Goal: Transaction & Acquisition: Download file/media

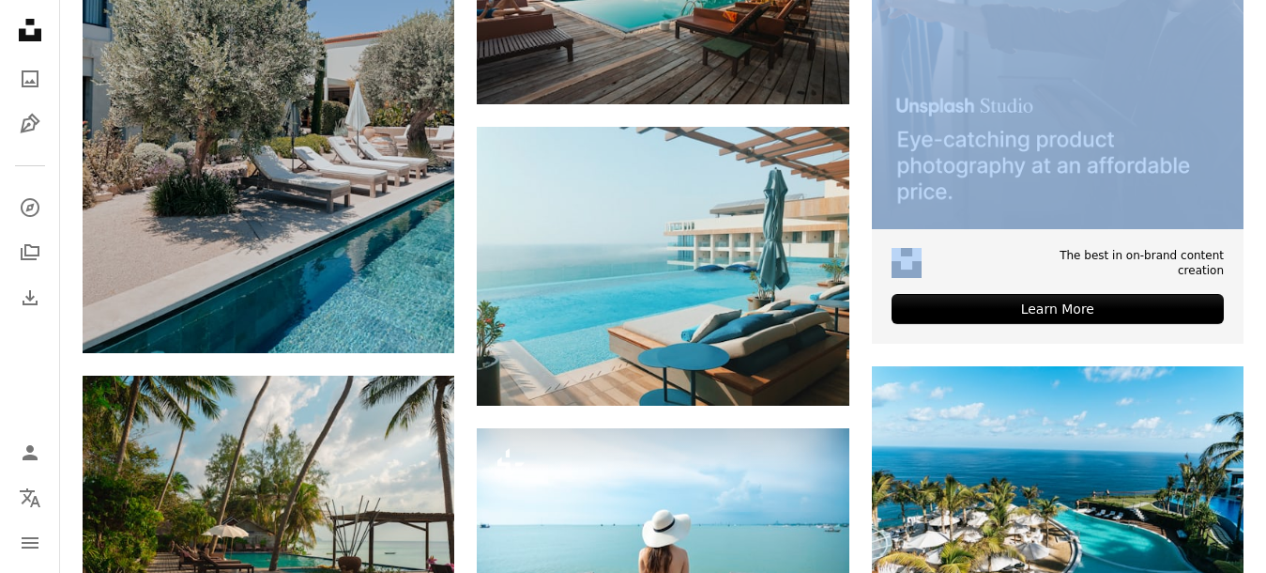
scroll to position [612, 0]
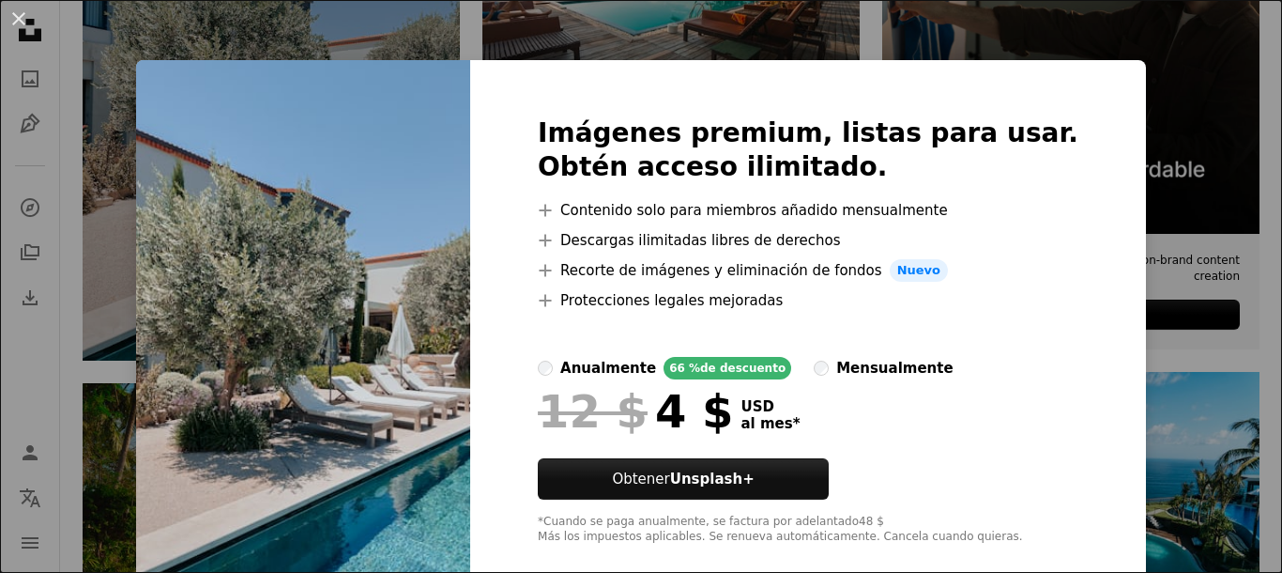
click at [108, 251] on div "An X shape Imágenes premium, listas para usar. Obtén acceso ilimitado. A plus s…" at bounding box center [641, 286] width 1282 height 573
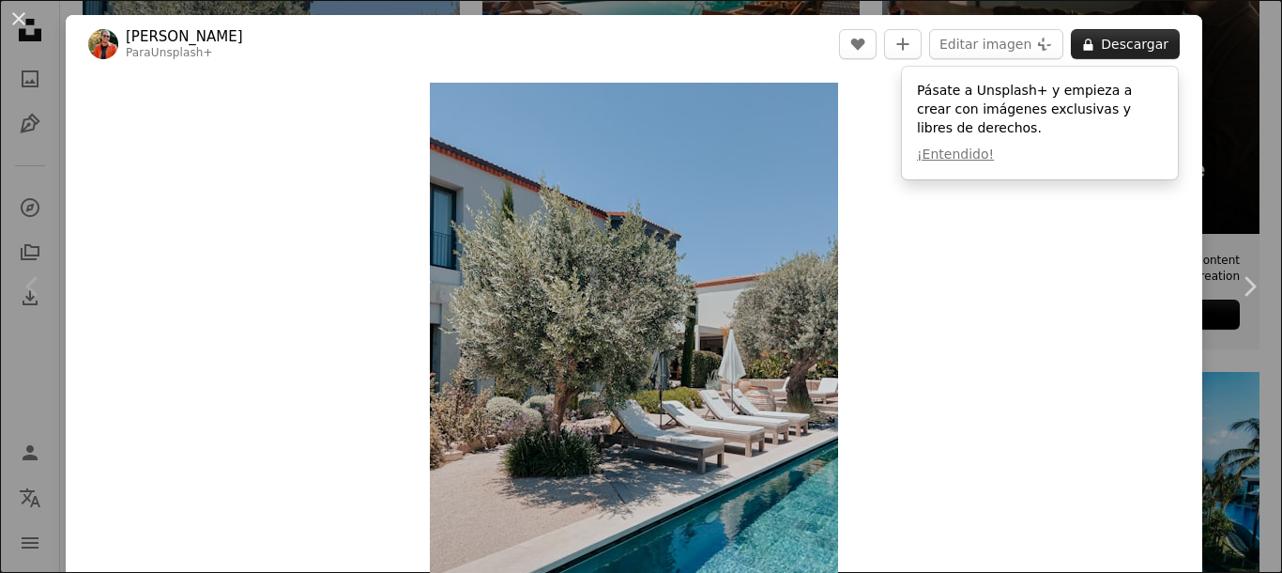
click at [1135, 38] on button "A lock Descargar" at bounding box center [1125, 44] width 109 height 30
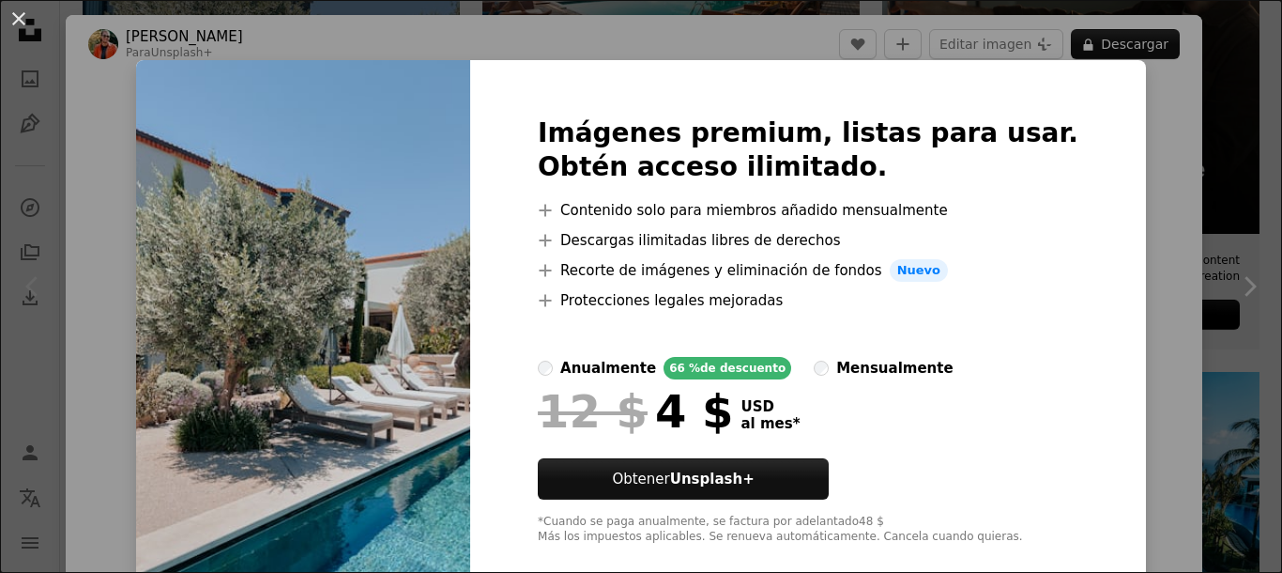
click at [1154, 50] on div "An X shape Imágenes premium, listas para usar. Obtén acceso ilimitado. A plus s…" at bounding box center [641, 286] width 1282 height 573
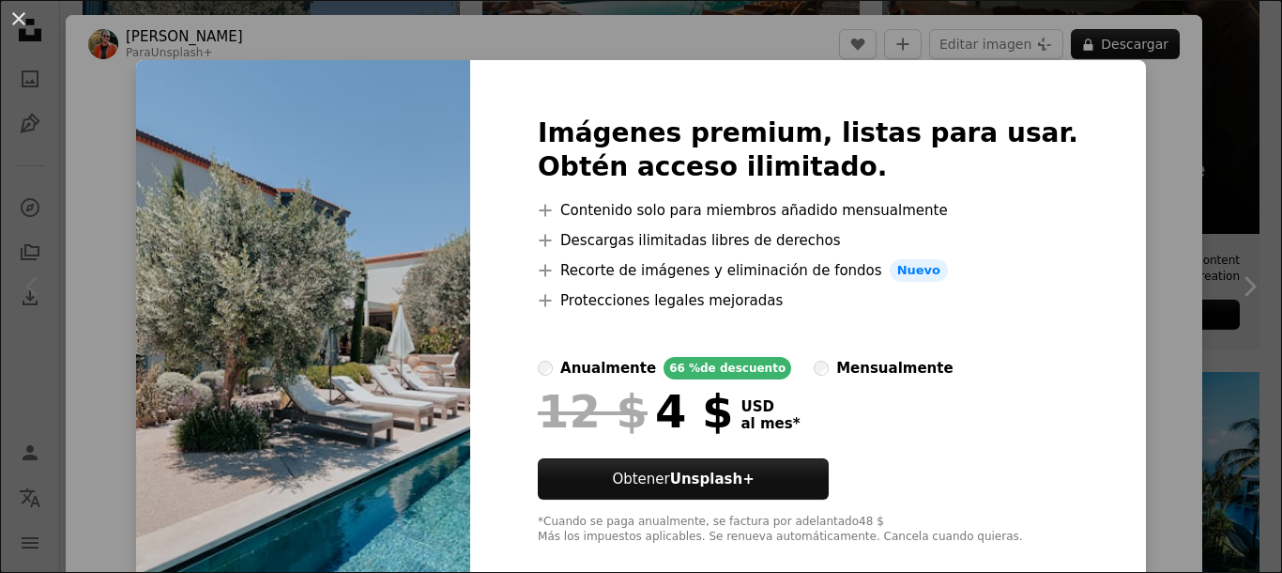
click at [1154, 50] on button "A lock Descargar" at bounding box center [1125, 44] width 109 height 30
click at [1134, 49] on div "An X shape Imágenes premium, listas para usar. Obtén acceso ilimitado. A plus s…" at bounding box center [641, 286] width 1282 height 573
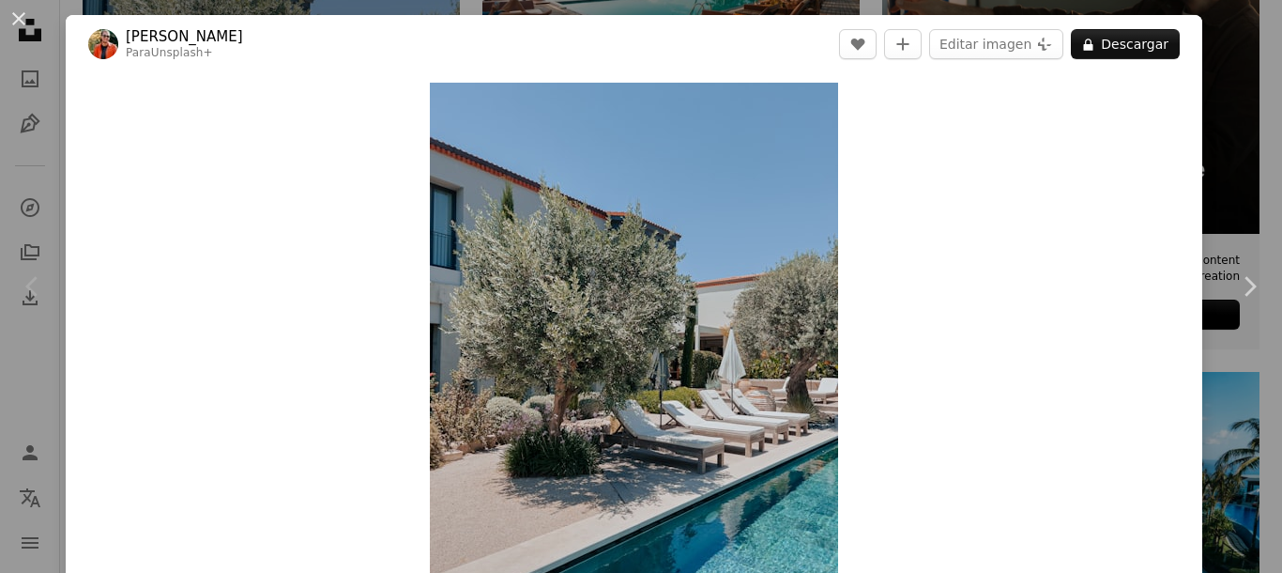
click at [1261, 105] on div "An X shape Chevron left Chevron right [PERSON_NAME] Para Unsplash+ A heart A pl…" at bounding box center [641, 286] width 1282 height 573
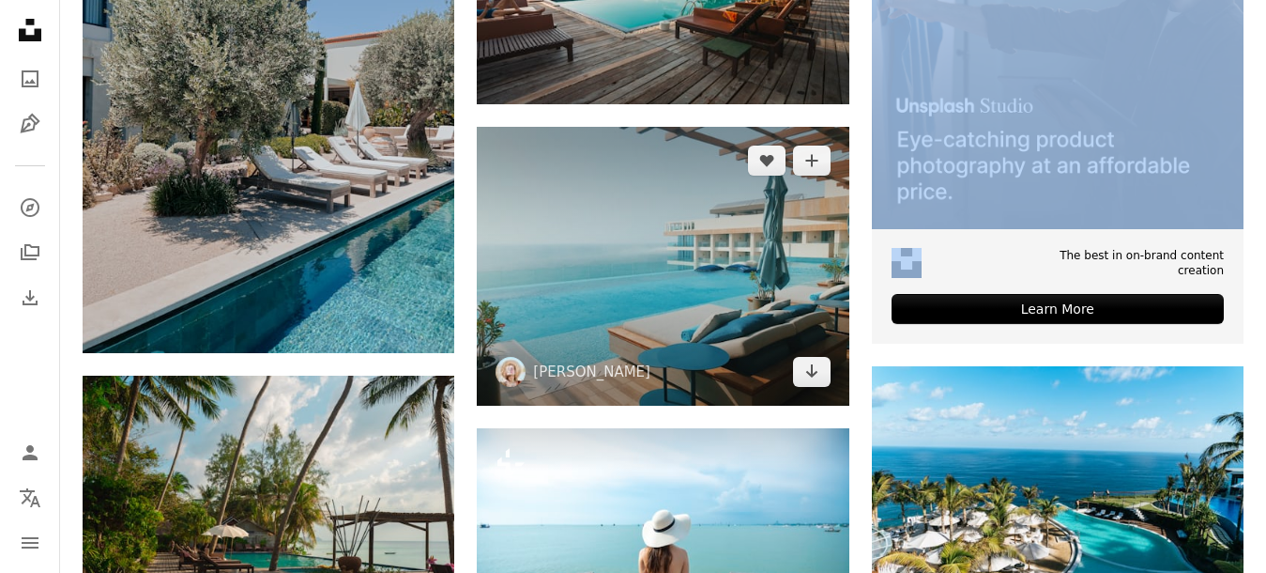
click at [617, 222] on img at bounding box center [663, 266] width 372 height 279
click at [563, 184] on img at bounding box center [663, 266] width 372 height 279
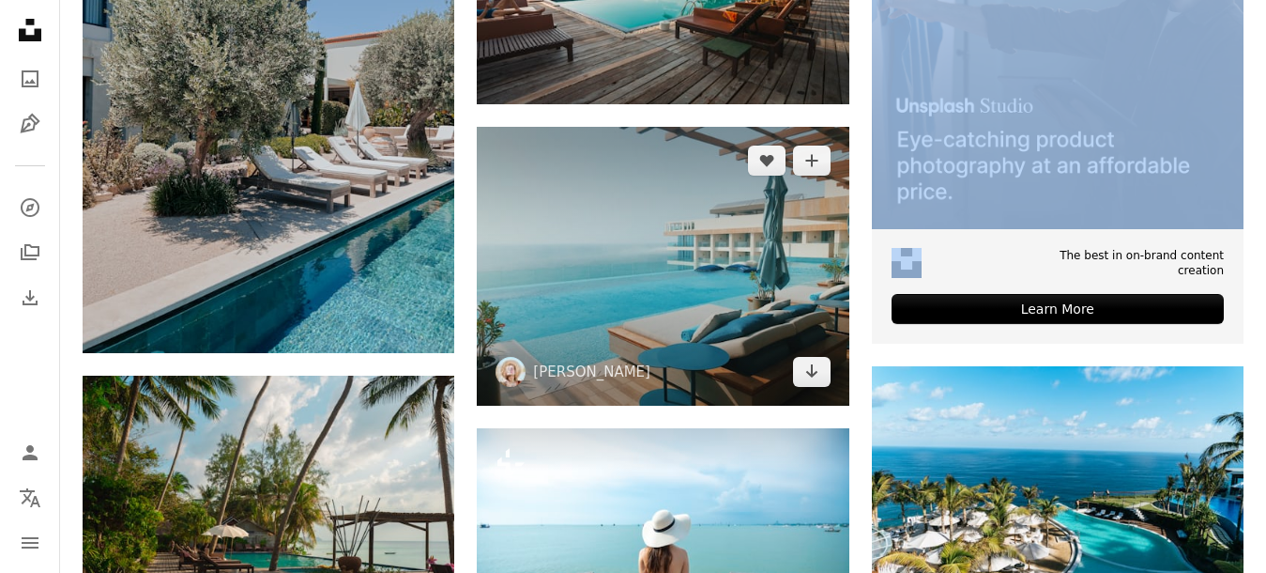
click at [563, 184] on img at bounding box center [663, 266] width 372 height 279
click at [770, 163] on icon "Me gusta" at bounding box center [766, 161] width 14 height 12
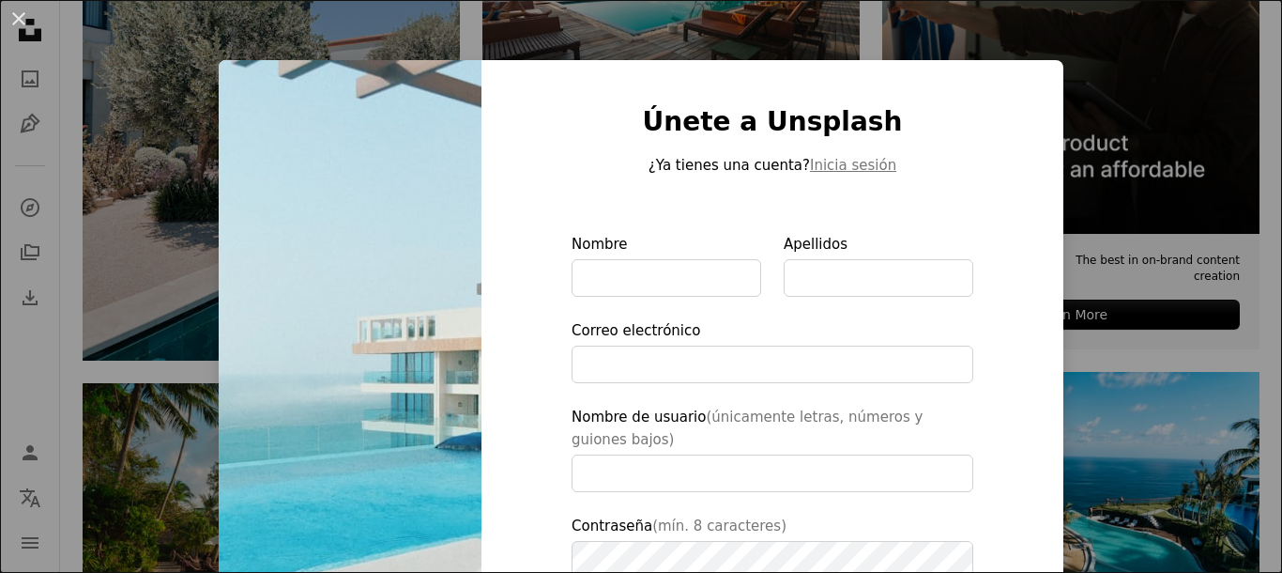
click at [377, 238] on img at bounding box center [350, 436] width 263 height 752
click at [420, 126] on img at bounding box center [350, 436] width 263 height 752
type input "**********"
click at [525, 32] on div "An X shape Únete a Unsplash ¿Ya tienes una cuenta? Inicia sesión Nombre Apellid…" at bounding box center [641, 286] width 1282 height 573
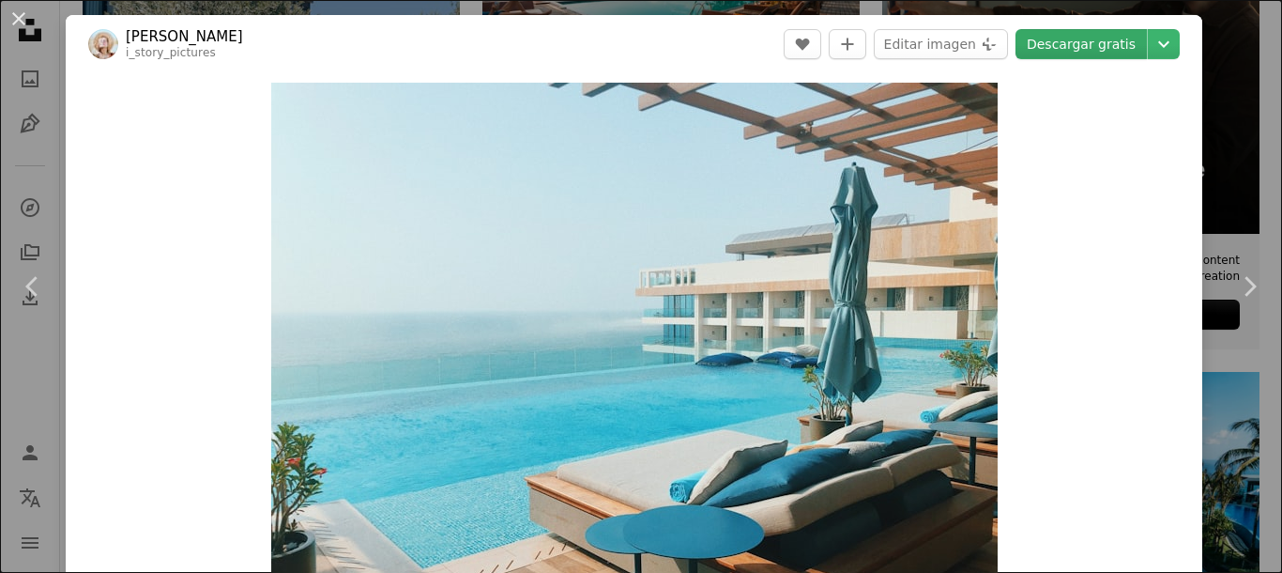
click at [1088, 50] on link "Descargar gratis" at bounding box center [1081, 44] width 131 height 30
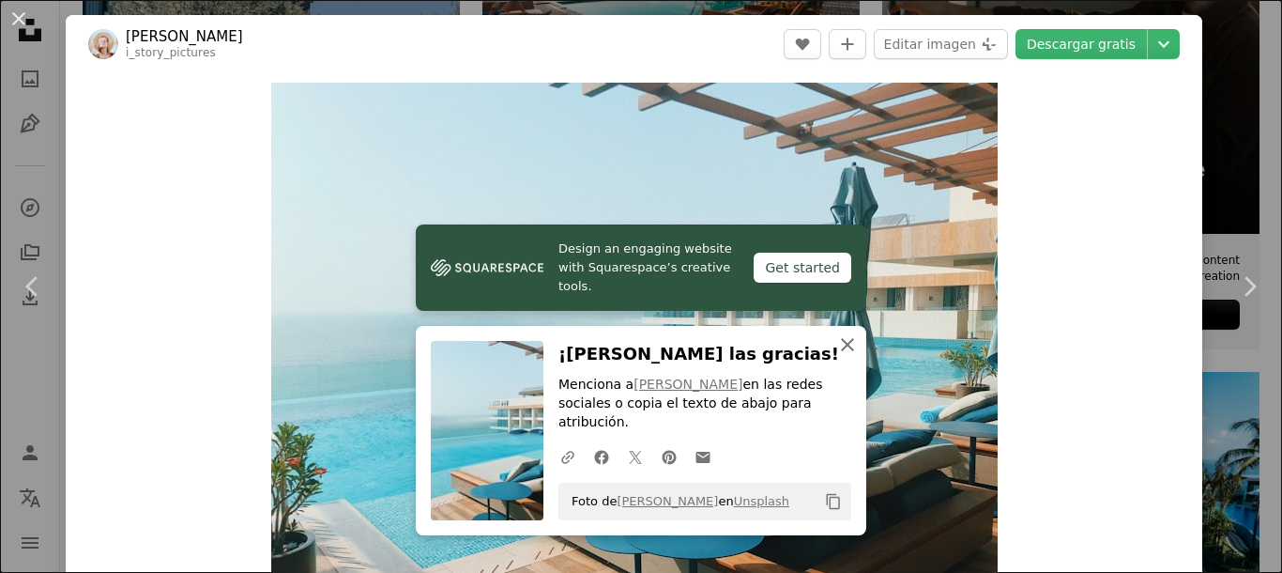
click at [845, 351] on icon "button" at bounding box center [847, 344] width 13 height 13
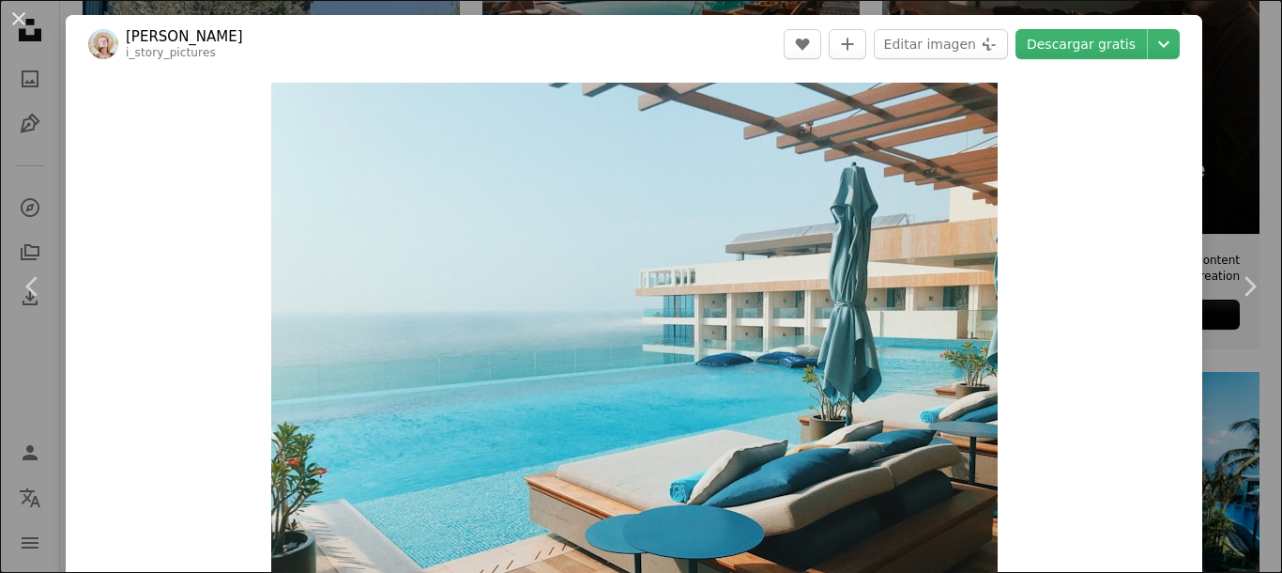
click at [1260, 167] on div "An X shape Chevron left Chevron right [PERSON_NAME] i_story_pictures A heart A …" at bounding box center [641, 286] width 1282 height 573
